Goal: Transaction & Acquisition: Purchase product/service

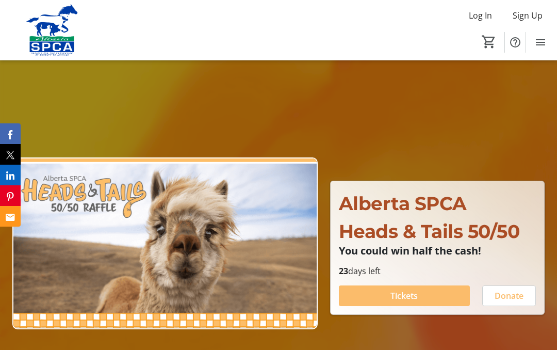
click at [448, 279] on div "23 days left Tickets Donate" at bounding box center [438, 285] width 210 height 41
click at [428, 299] on span at bounding box center [404, 295] width 131 height 25
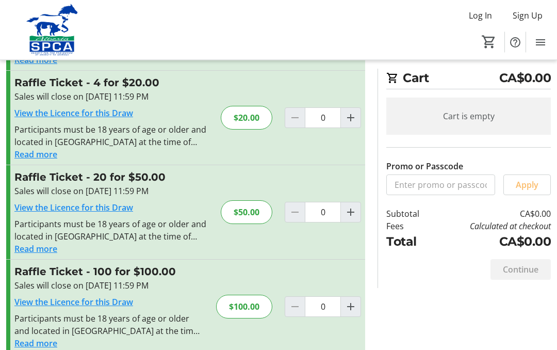
scroll to position [125, 0]
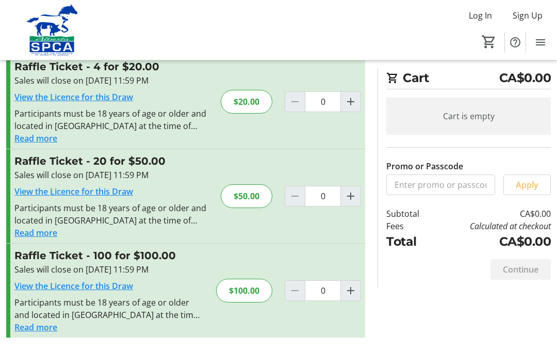
click at [352, 290] on mat-icon "Increment by one" at bounding box center [351, 290] width 12 height 12
type input "1"
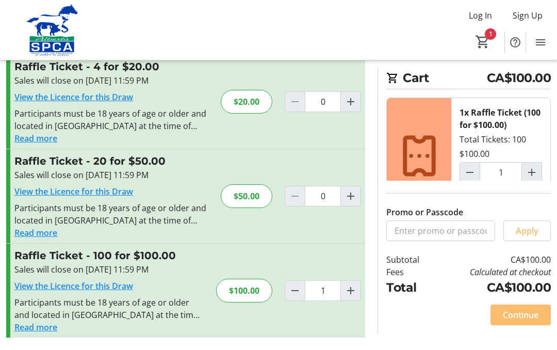
click at [537, 304] on span at bounding box center [521, 314] width 60 height 25
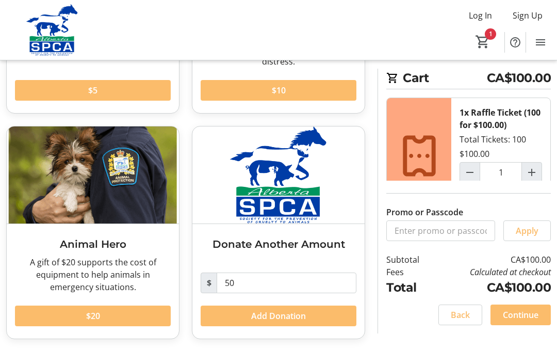
scroll to position [217, 0]
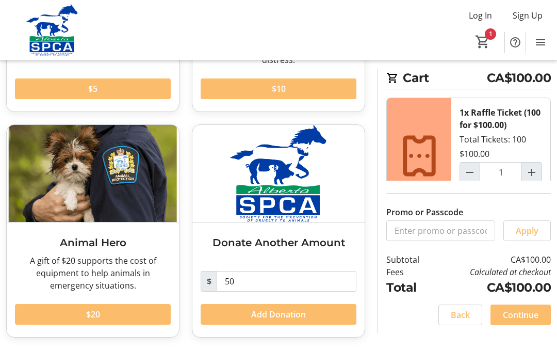
click at [530, 312] on span "Continue" at bounding box center [521, 315] width 36 height 12
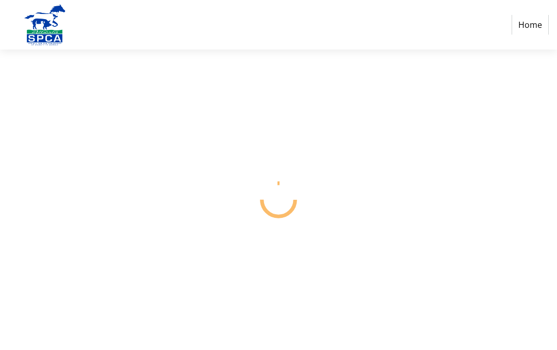
select select "CA"
